Goal: Find contact information: Find contact information

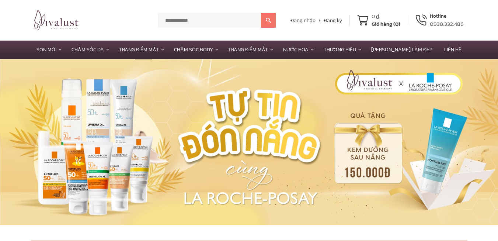
type input "********"
click at [272, 25] on button at bounding box center [268, 20] width 15 height 15
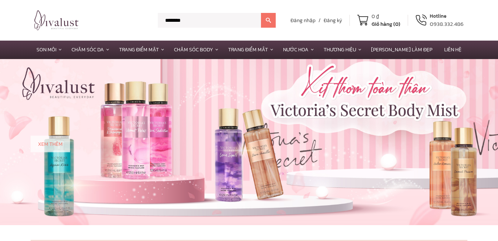
click at [273, 21] on button at bounding box center [268, 20] width 15 height 15
click at [179, 17] on input "********" at bounding box center [209, 20] width 103 height 15
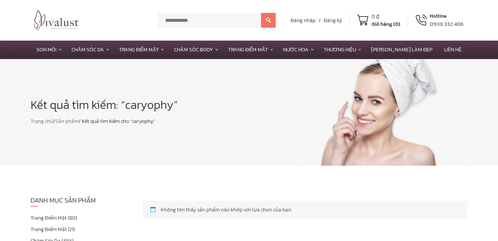
click at [49, 18] on img at bounding box center [56, 20] width 44 height 20
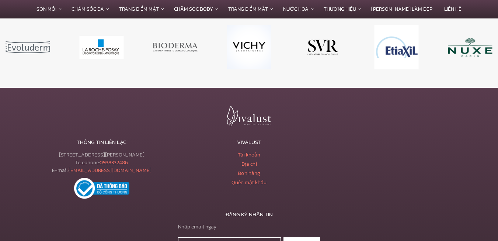
scroll to position [3131, 0]
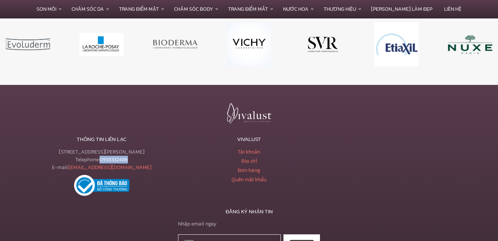
drag, startPoint x: 133, startPoint y: 158, endPoint x: 101, endPoint y: 161, distance: 32.2
click at [101, 161] on div "[STREET_ADDRESS][PERSON_NAME] Telephone: [PHONE_NUMBER] E-mail: [EMAIL_ADDRESS]…" at bounding box center [102, 159] width 142 height 23
copy link "0938332486"
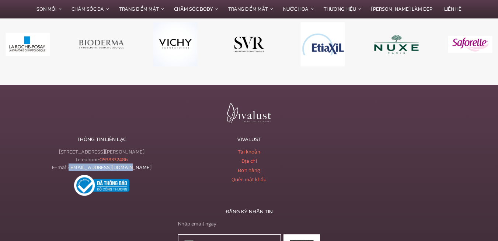
drag, startPoint x: 148, startPoint y: 171, endPoint x: 83, endPoint y: 169, distance: 65.6
click at [83, 169] on div "[STREET_ADDRESS][PERSON_NAME] Telephone: [PHONE_NUMBER] E-mail: [EMAIL_ADDRESS]…" at bounding box center [102, 159] width 142 height 23
copy link "[EMAIL_ADDRESS][DOMAIN_NAME]"
